Goal: Task Accomplishment & Management: Complete application form

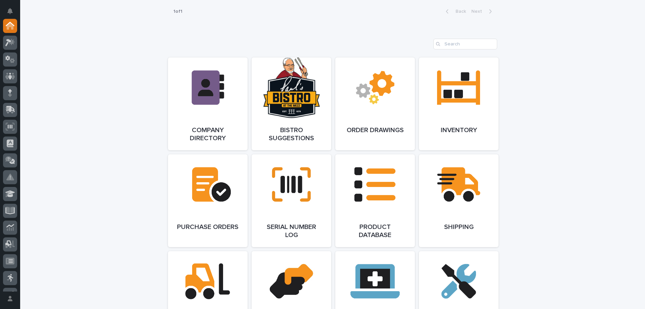
scroll to position [604, 0]
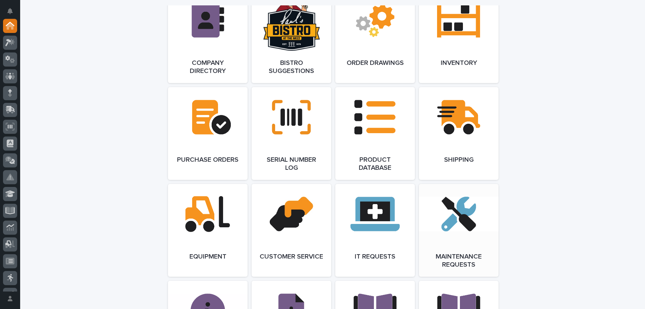
click at [462, 217] on link "Open Link" at bounding box center [459, 230] width 80 height 93
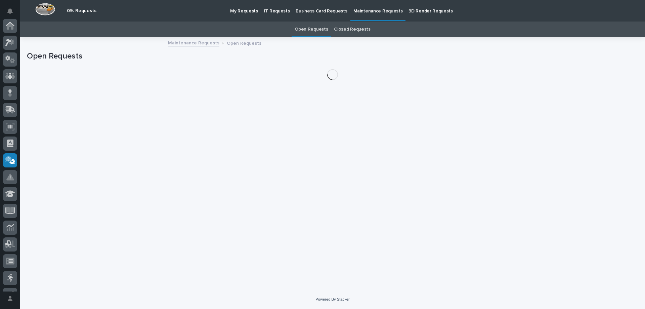
scroll to position [80, 0]
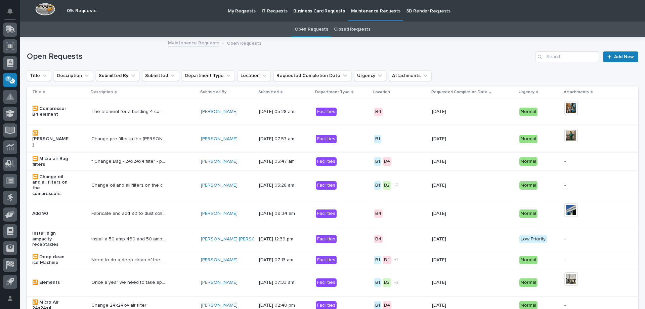
click at [270, 92] on p "Submitted" at bounding box center [268, 91] width 20 height 7
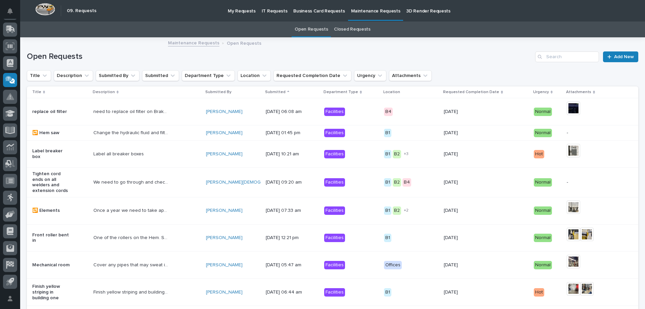
click at [270, 92] on p "Submitted" at bounding box center [275, 91] width 20 height 7
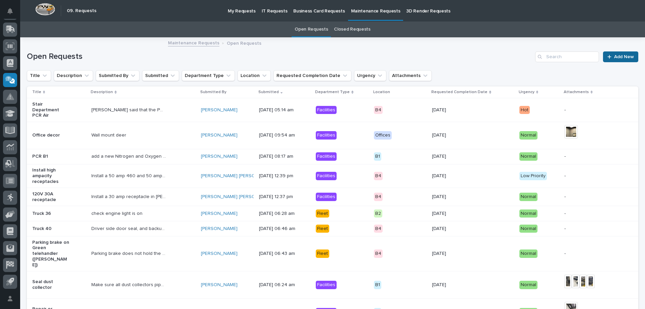
click at [614, 55] on span "Add New" at bounding box center [624, 56] width 20 height 5
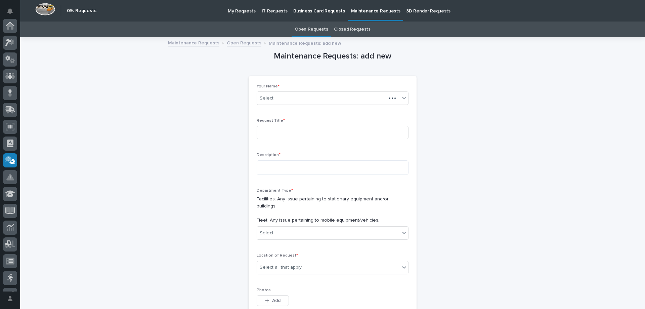
scroll to position [80, 0]
